Goal: Task Accomplishment & Management: Complete application form

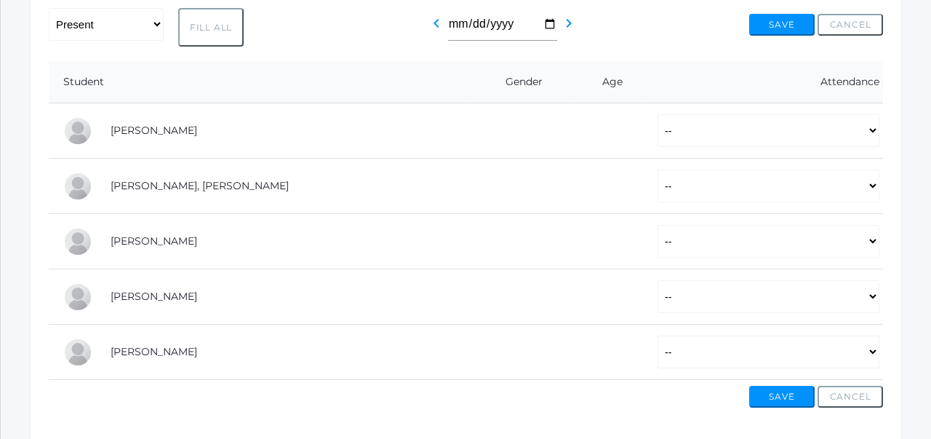
scroll to position [271, 0]
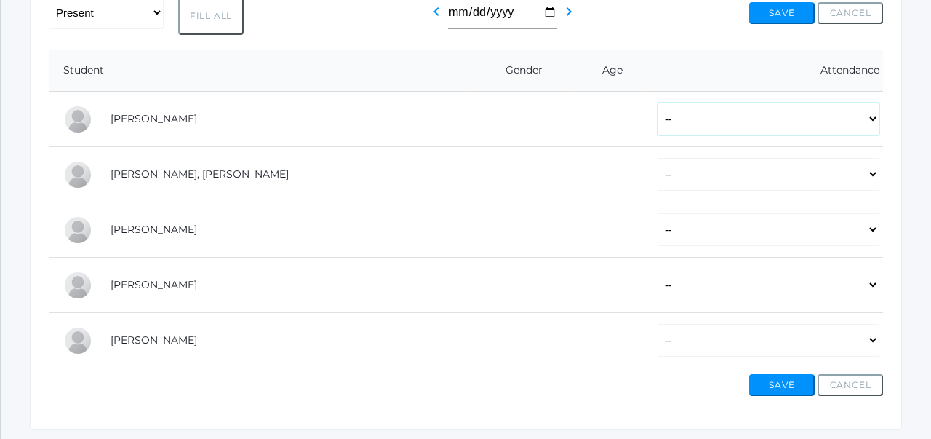
click at [701, 128] on select "-- Present Tardy Excused Tardy Unexcused Absent Excused Absent Unexcused" at bounding box center [769, 119] width 222 height 33
select select "P"
click at [686, 173] on select "-- Present Tardy Excused Tardy Unexcused Absent Excused Absent Unexcused" at bounding box center [769, 174] width 222 height 33
select select "P"
click at [680, 225] on select "-- Present Tardy Excused Tardy Unexcused Absent Excused Absent Unexcused" at bounding box center [769, 229] width 222 height 33
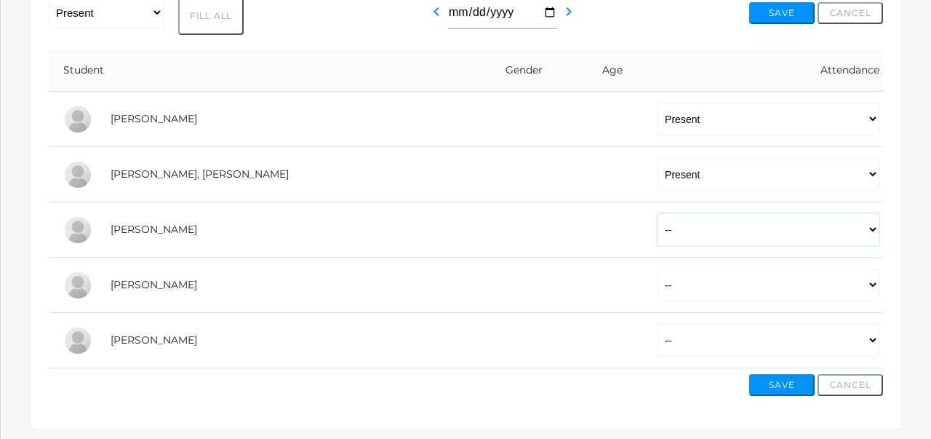
select select "P"
click at [673, 277] on select "-- Present Tardy Excused Tardy Unexcused Absent Excused Absent Unexcused" at bounding box center [769, 284] width 222 height 33
select select "P"
click at [675, 338] on select "-- Present Tardy Excused Tardy Unexcused Absent Excused Absent Unexcused" at bounding box center [769, 340] width 222 height 33
select select "AU"
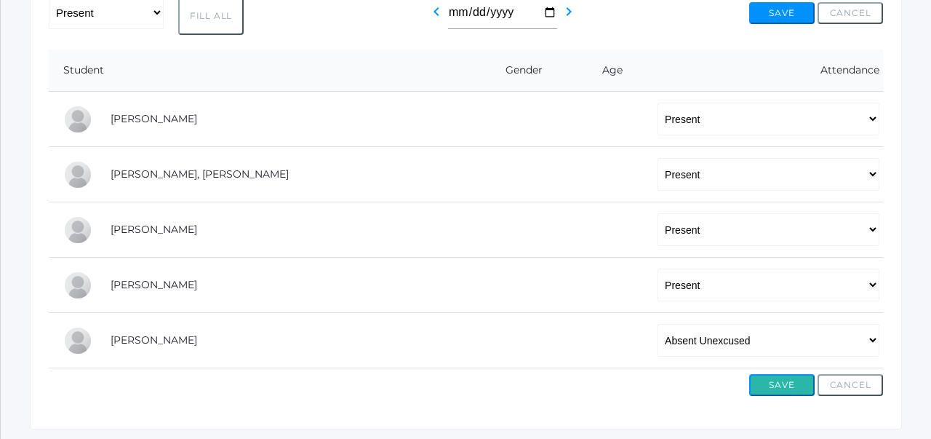
click at [773, 386] on button "Save" at bounding box center [781, 385] width 65 height 22
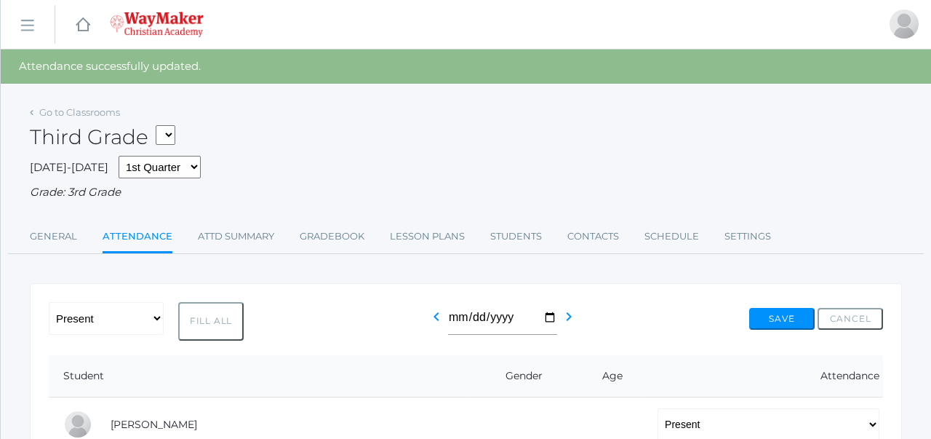
click at [173, 132] on select "04ELEM - Hiistory 4 4th Grade 04ELEM - Science 4 4th Grade 04ELEM - Math 4 4th …" at bounding box center [166, 135] width 20 height 20
select select "2534"
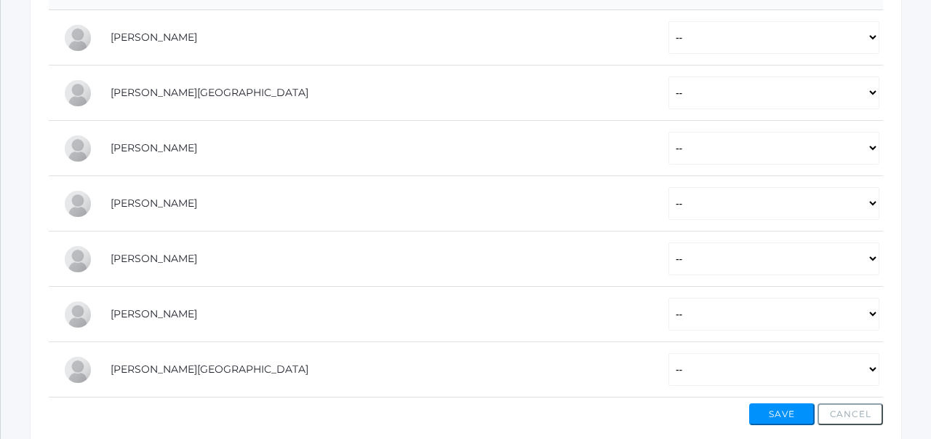
scroll to position [360, 0]
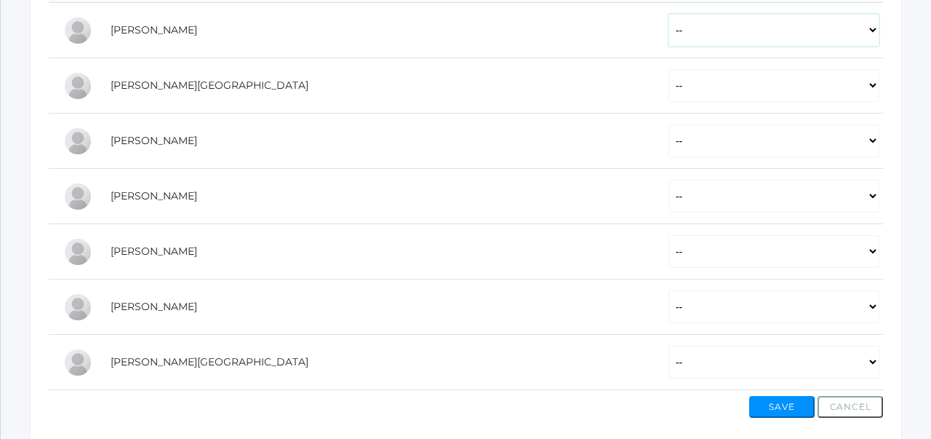
click at [787, 20] on select "-- Present Tardy Excused Tardy Unexcused Absent Excused Absent Unexcused" at bounding box center [774, 30] width 211 height 33
select select "P"
click at [746, 79] on select "-- Present Tardy Excused Tardy Unexcused Absent Excused Absent Unexcused" at bounding box center [774, 85] width 211 height 33
select select "P"
click at [725, 136] on select "-- Present Tardy Excused Tardy Unexcused Absent Excused Absent Unexcused" at bounding box center [774, 140] width 211 height 33
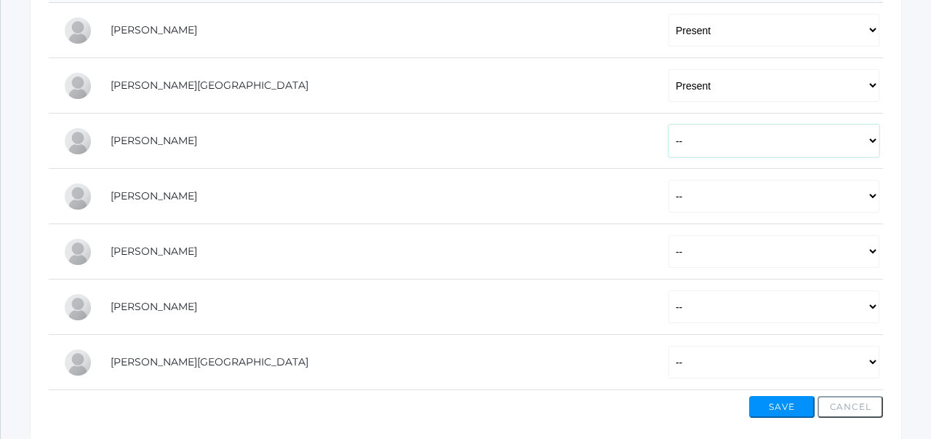
select select "P"
click at [698, 200] on select "-- Present Tardy Excused Tardy Unexcused Absent Excused Absent Unexcused" at bounding box center [774, 196] width 211 height 33
select select "P"
click at [686, 242] on select "-- Present Tardy Excused Tardy Unexcused Absent Excused Absent Unexcused" at bounding box center [774, 251] width 211 height 33
select select "P"
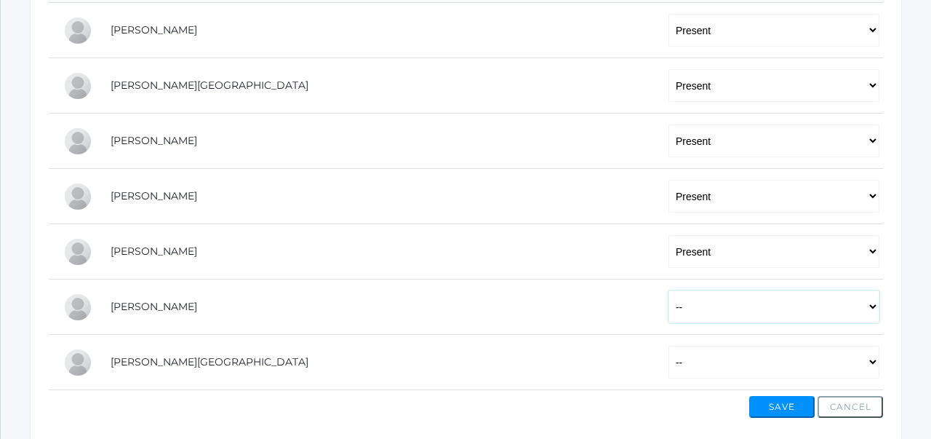
click at [669, 303] on select "-- Present Tardy Excused Tardy Unexcused Absent Excused Absent Unexcused" at bounding box center [774, 306] width 211 height 33
select select "P"
click at [669, 351] on select "-- Present Tardy Excused Tardy Unexcused Absent Excused Absent Unexcused" at bounding box center [774, 362] width 211 height 33
select select "P"
click at [769, 411] on button "Save" at bounding box center [781, 407] width 65 height 22
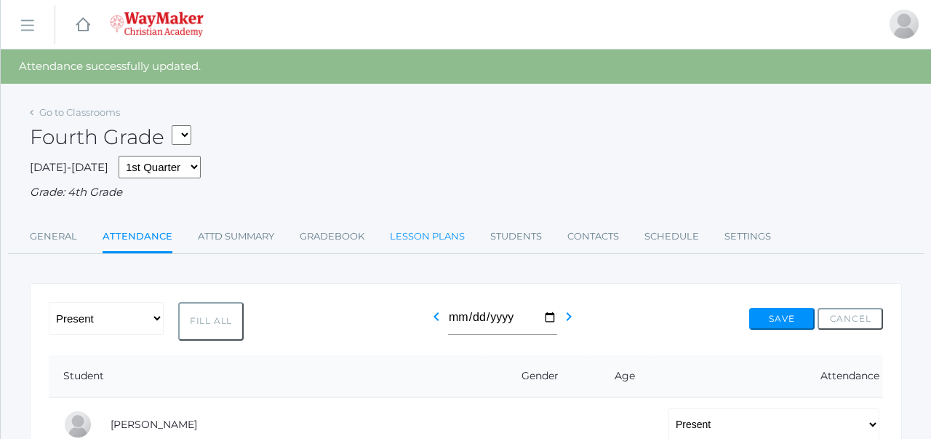
click at [444, 241] on link "Lesson Plans" at bounding box center [427, 236] width 75 height 29
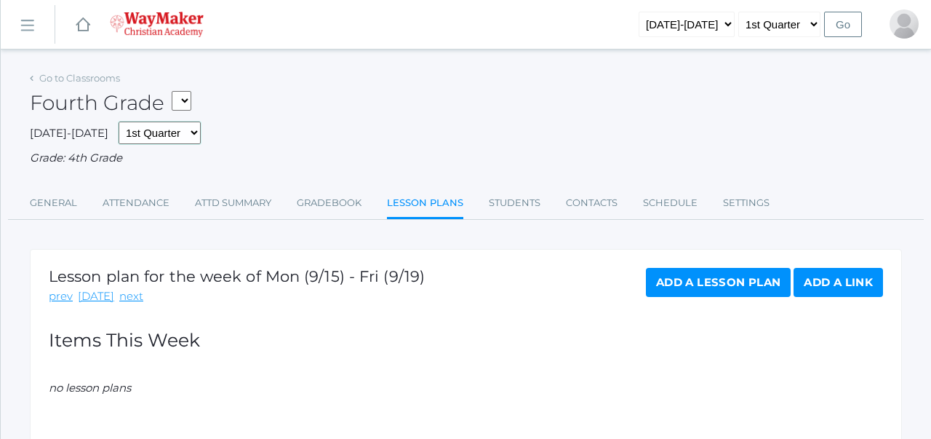
click at [176, 135] on select "1st Quarter 2nd Quarter 3rd Quarter 4th Quarter" at bounding box center [160, 132] width 82 height 23
click at [191, 100] on select "04ELEM - Hiistory 4 4th Grade 04ELEM - Science 4 4th Grade 04ELEM - Math 4 4th …" at bounding box center [182, 101] width 20 height 20
select select "2574"
click at [60, 210] on link "General" at bounding box center [53, 202] width 47 height 29
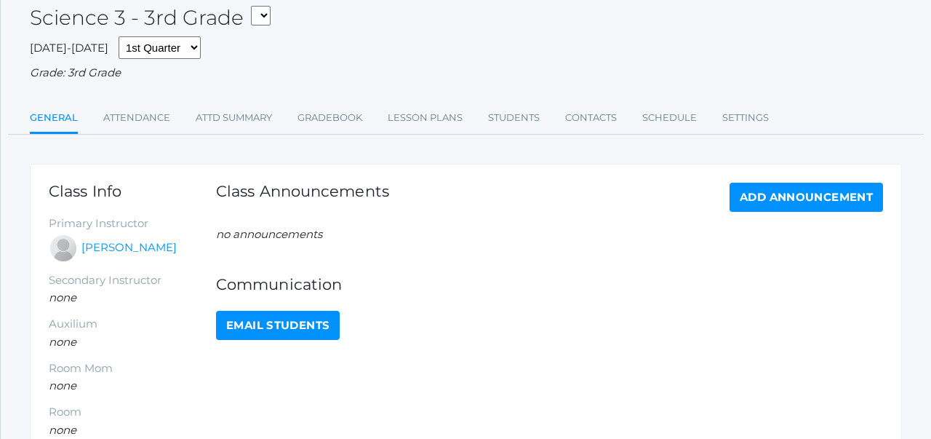
scroll to position [81, 0]
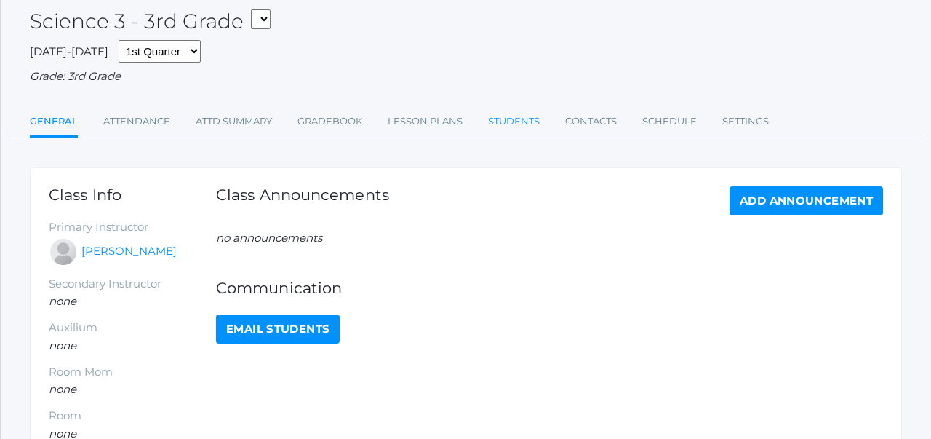
click at [527, 117] on link "Students" at bounding box center [514, 121] width 52 height 29
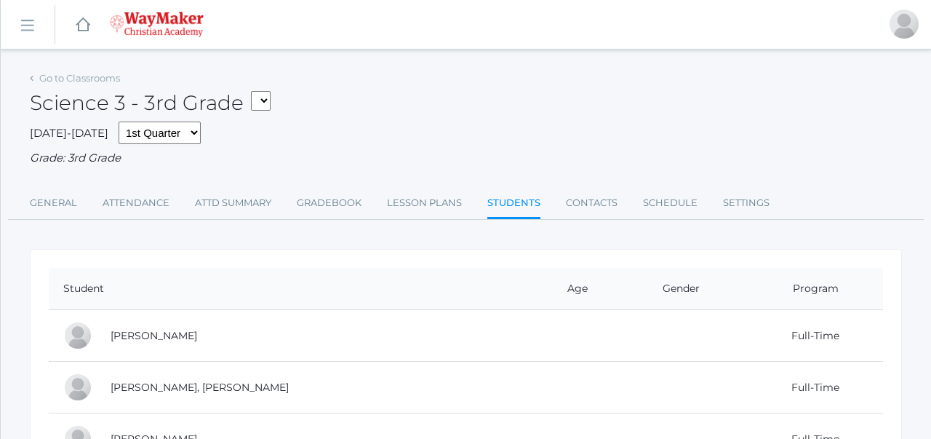
click at [268, 99] on select "04ELEM - Hiistory 4 4th Grade 04ELEM - Science 4 4th Grade 04ELEM - Math 4 4th …" at bounding box center [261, 101] width 20 height 20
click at [38, 26] on link "icons/ui/navigation/hamburger Created with Sketch." at bounding box center [28, 24] width 54 height 39
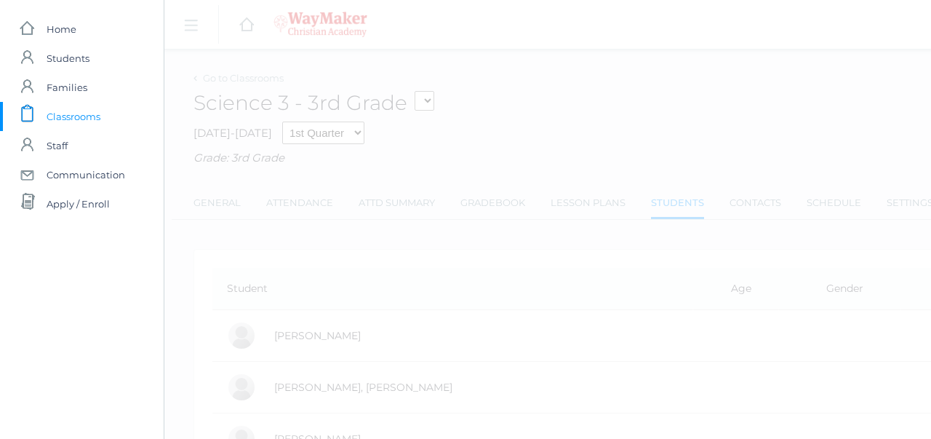
click at [362, 136] on div "icons/ui/navigation/hamburger Created with Sketch. icons/ui/navigation/home Cre…" at bounding box center [629, 319] width 931 height 639
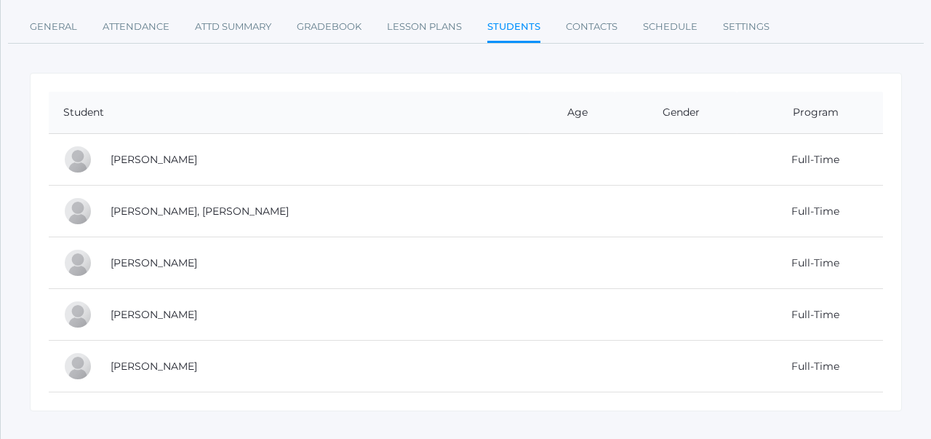
scroll to position [179, 0]
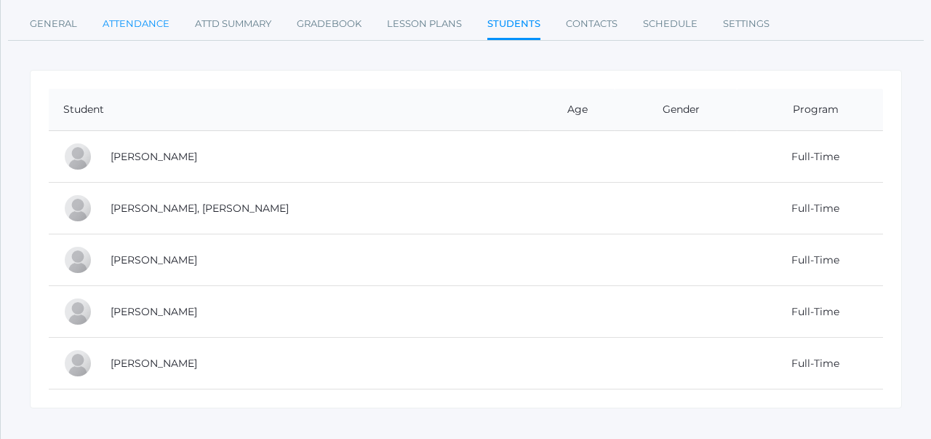
click at [139, 21] on link "Attendance" at bounding box center [136, 23] width 67 height 29
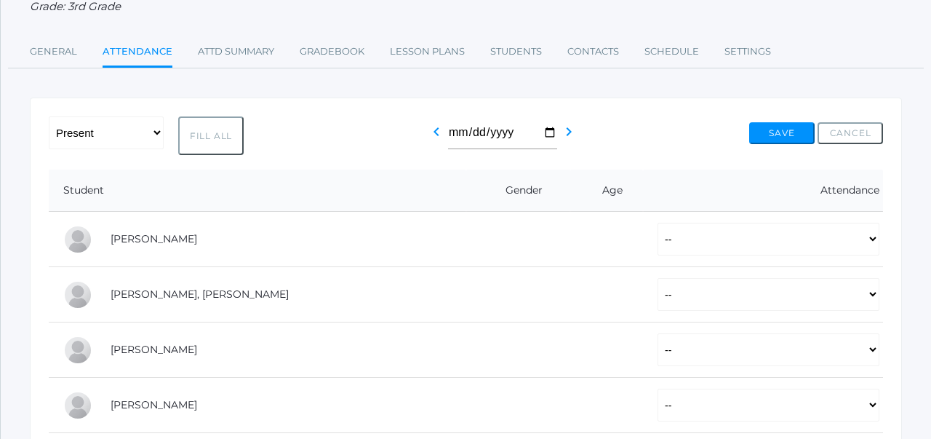
scroll to position [151, 0]
click at [244, 60] on link "Attd Summary" at bounding box center [236, 52] width 76 height 29
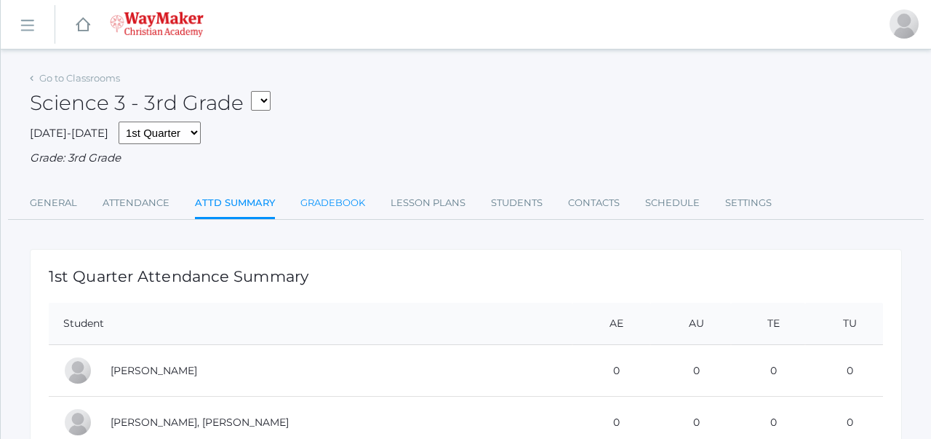
click at [327, 191] on link "Gradebook" at bounding box center [332, 202] width 65 height 29
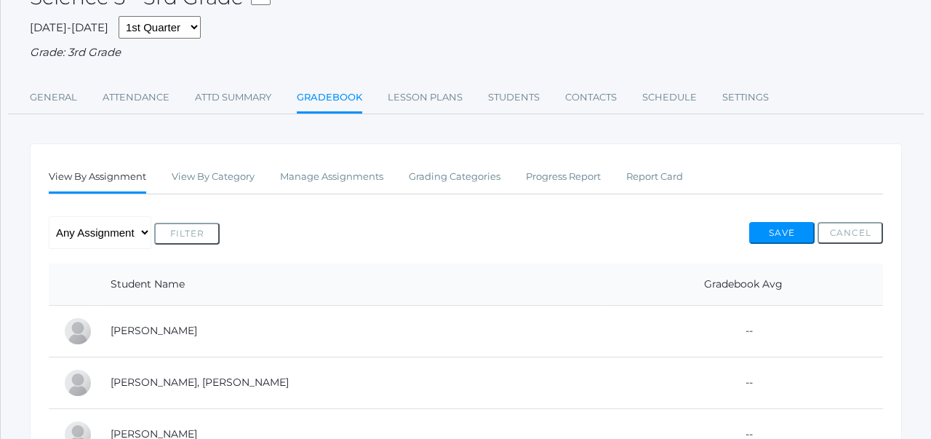
scroll to position [106, 0]
click at [337, 173] on link "Manage Assignments" at bounding box center [331, 176] width 103 height 29
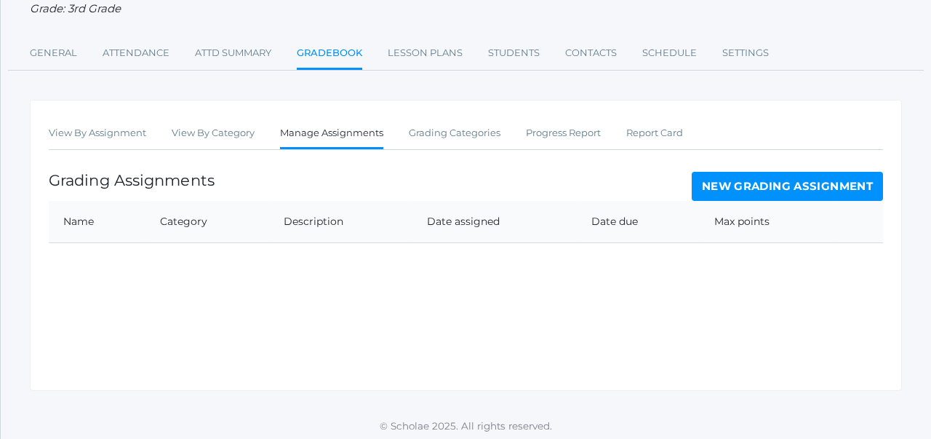
scroll to position [154, 0]
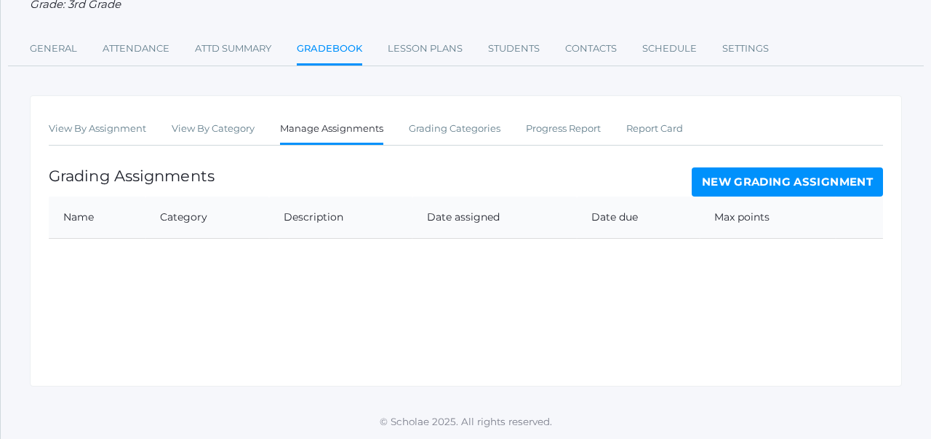
click at [768, 188] on link "New Grading Assignment" at bounding box center [787, 181] width 191 height 29
